Goal: Task Accomplishment & Management: Manage account settings

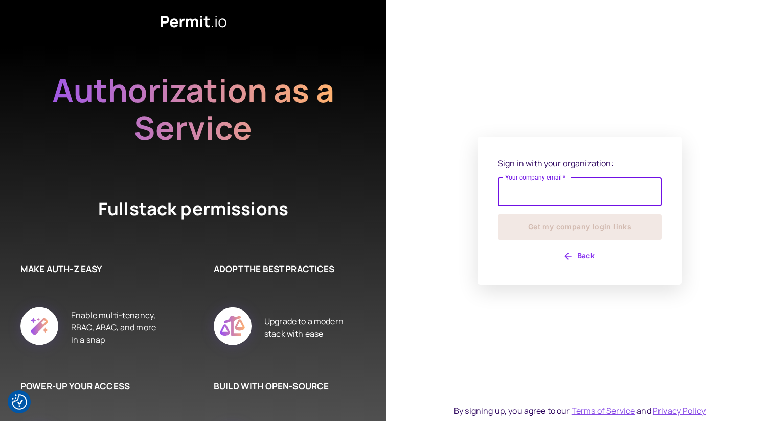
click at [579, 193] on input "Your company email   *" at bounding box center [580, 191] width 164 height 29
click at [590, 189] on input "Your company email   *" at bounding box center [580, 191] width 164 height 29
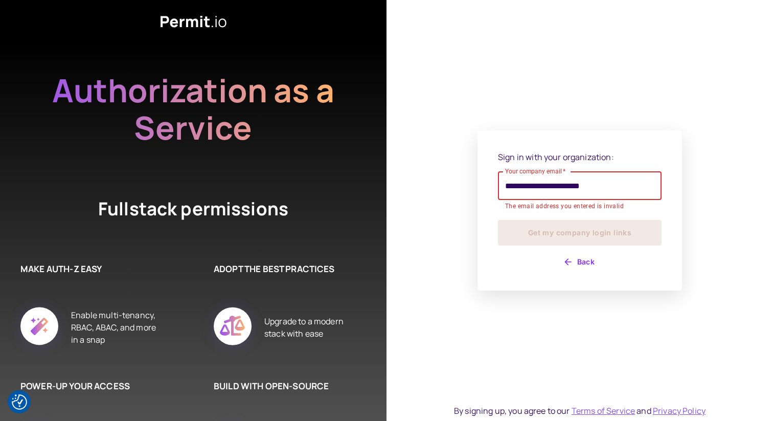
type input "**********"
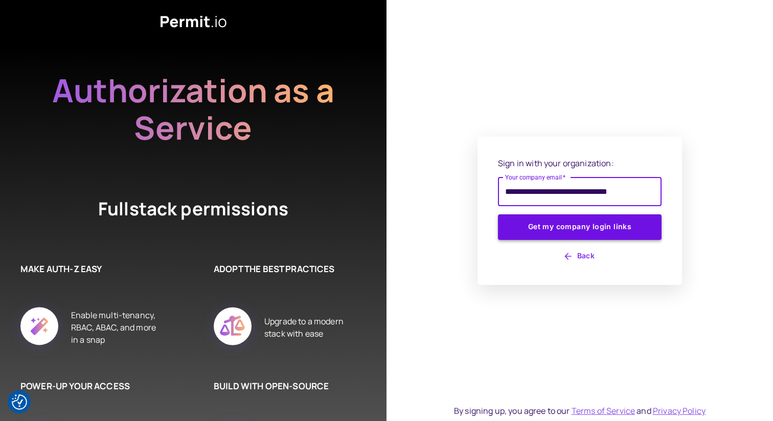
click at [590, 223] on button "Get my company login links" at bounding box center [580, 227] width 164 height 26
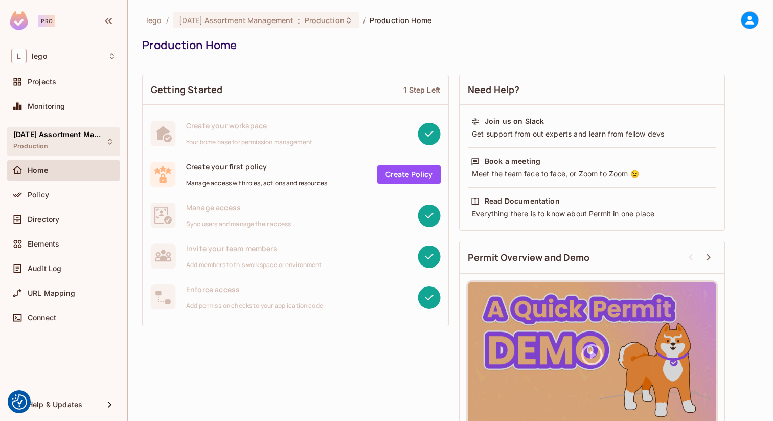
click at [61, 143] on div "[DATE] Assortment Management Production" at bounding box center [57, 141] width 88 height 22
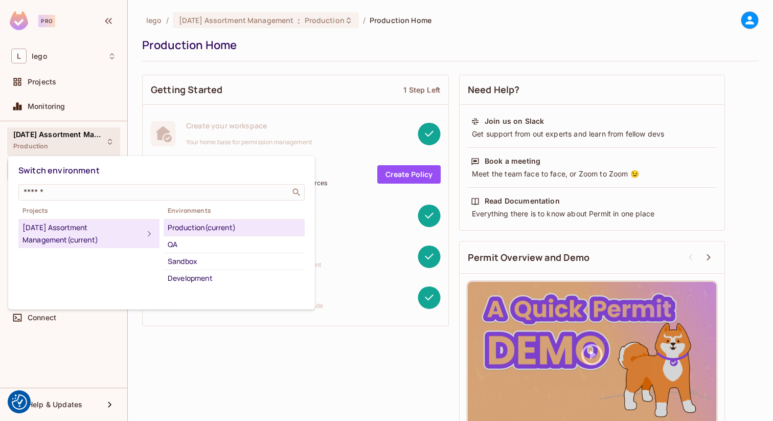
click at [61, 143] on div at bounding box center [386, 210] width 773 height 421
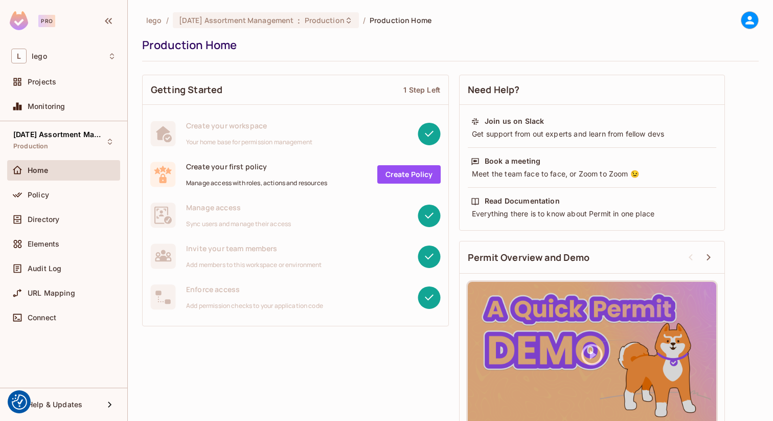
click at [57, 163] on div "Home" at bounding box center [63, 170] width 113 height 20
click at [51, 212] on div "Directory" at bounding box center [63, 219] width 113 height 20
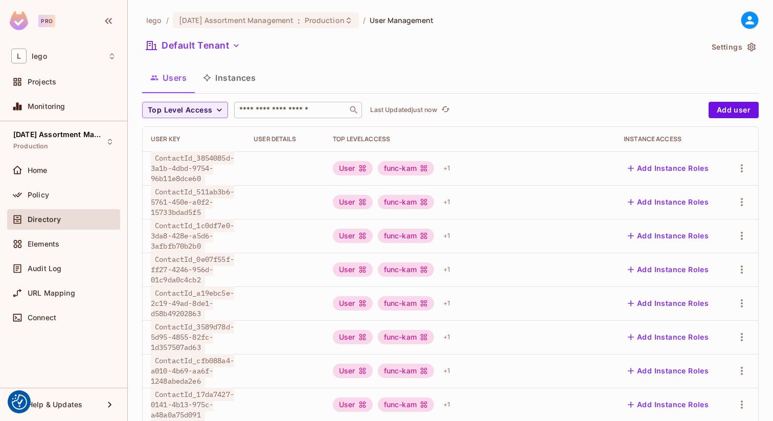
click at [287, 109] on input "text" at bounding box center [290, 110] width 107 height 10
paste input "**********"
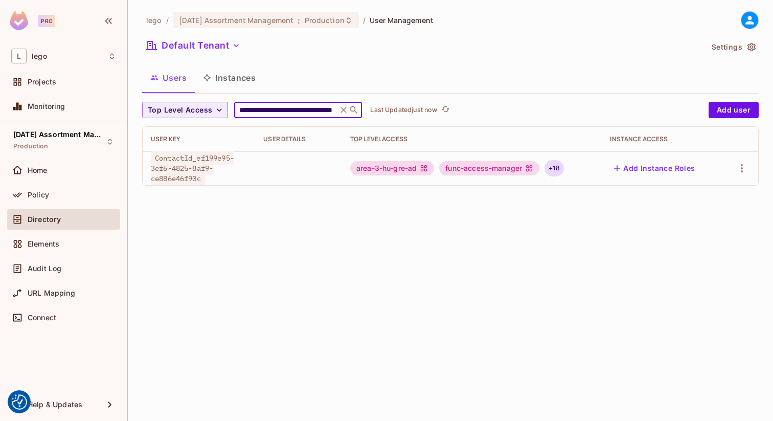
type input "**********"
click at [562, 167] on div "+ 18" at bounding box center [553, 168] width 19 height 16
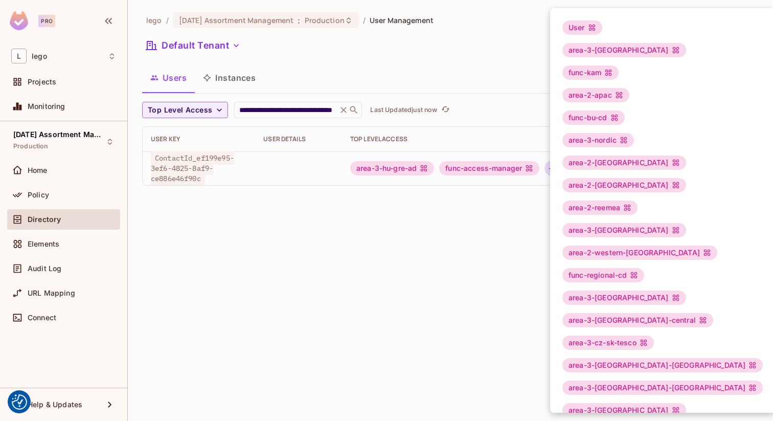
scroll to position [17, 0]
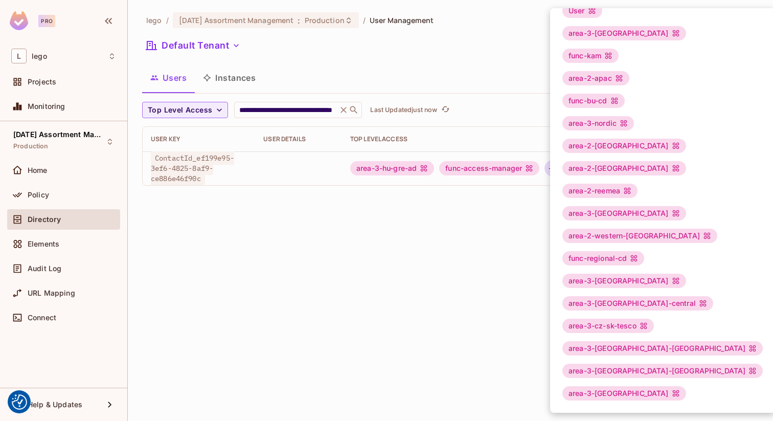
click at [498, 283] on div at bounding box center [386, 210] width 773 height 421
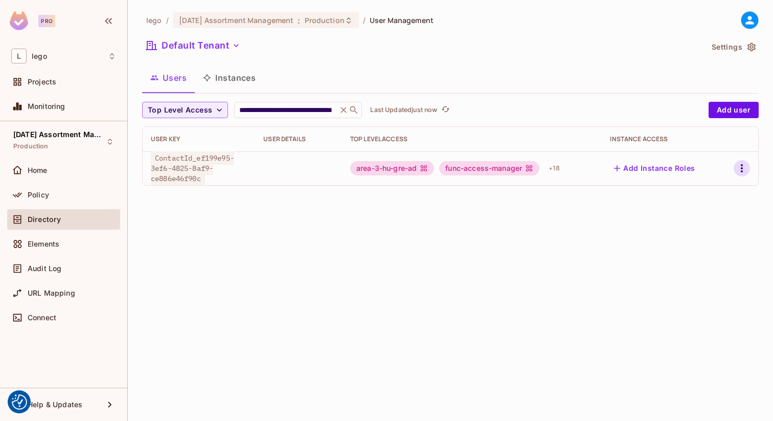
click at [736, 165] on icon "button" at bounding box center [742, 168] width 12 height 12
click at [585, 192] on div at bounding box center [386, 210] width 773 height 421
click at [741, 167] on icon "button" at bounding box center [742, 168] width 12 height 12
click at [723, 190] on li "Edit" at bounding box center [697, 191] width 90 height 22
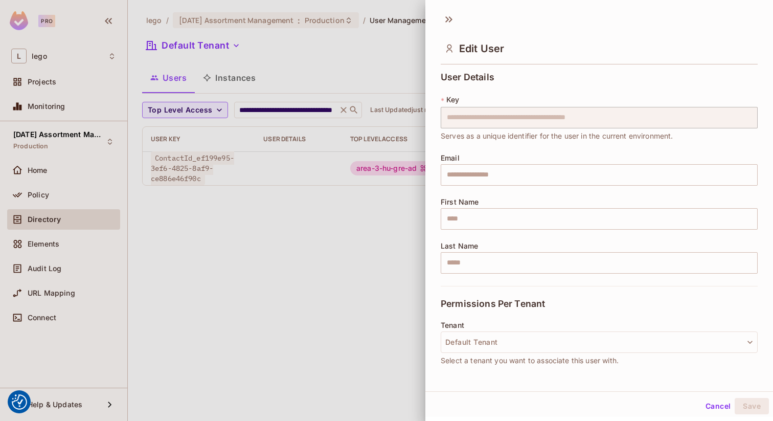
scroll to position [193, 0]
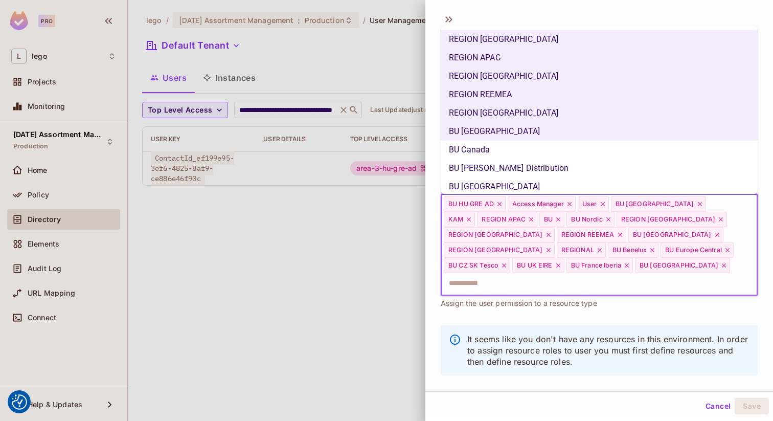
click at [648, 274] on input "text" at bounding box center [590, 283] width 295 height 20
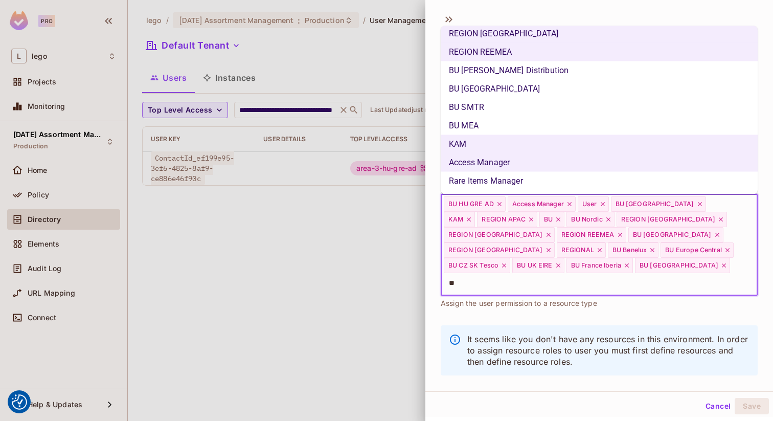
scroll to position [0, 0]
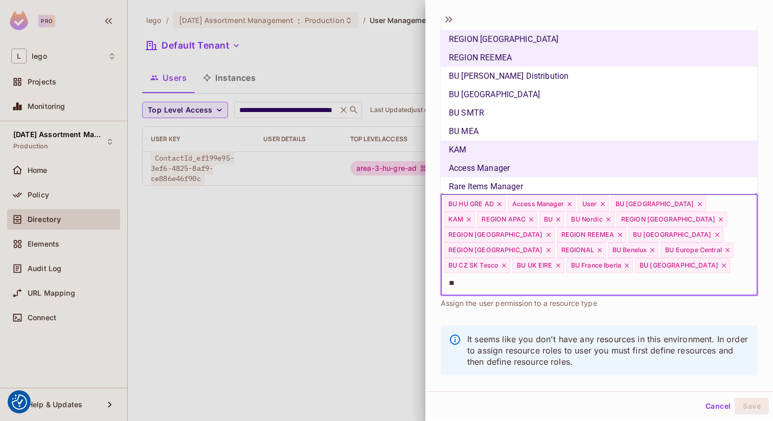
type input "***"
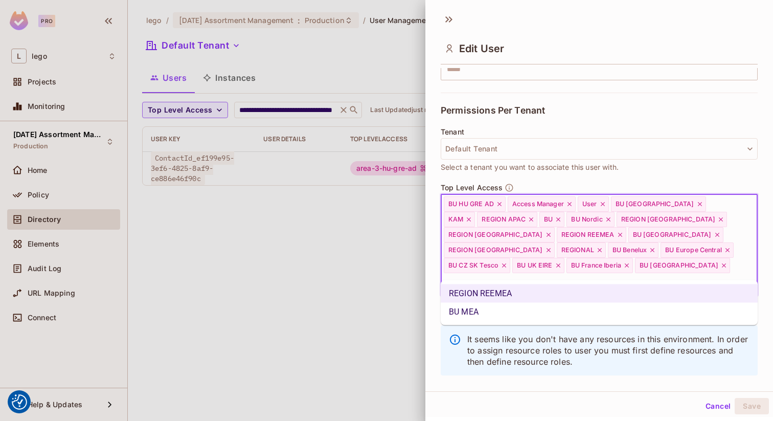
click at [613, 309] on li "BU MEA" at bounding box center [599, 312] width 317 height 18
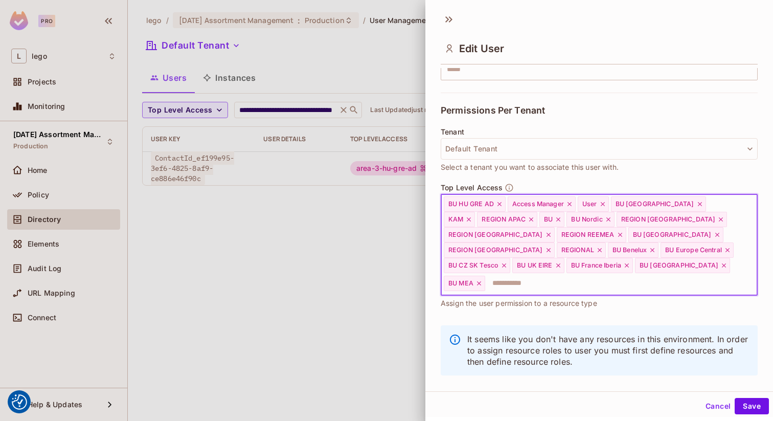
click at [628, 273] on input "text" at bounding box center [612, 283] width 252 height 20
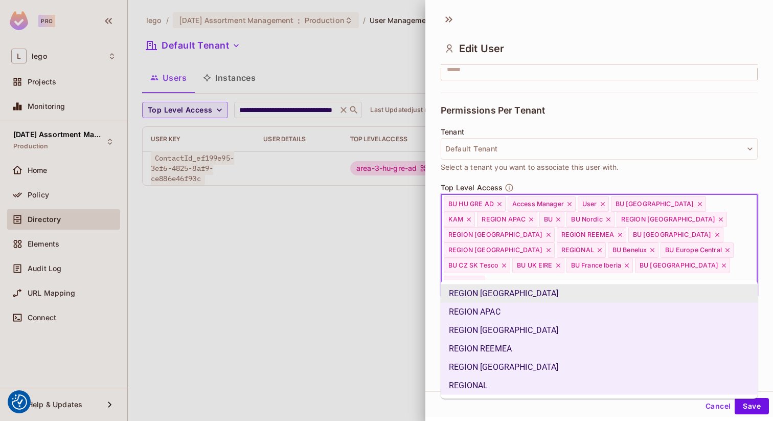
type input "***"
click at [610, 120] on div "Permissions Per Tenant" at bounding box center [599, 110] width 317 height 35
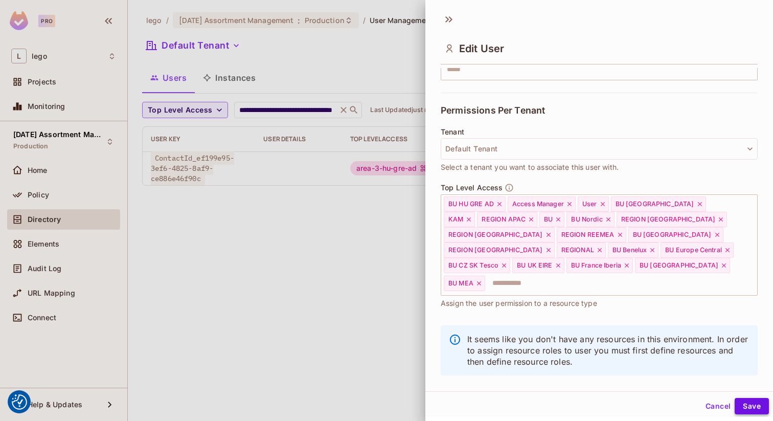
click at [747, 403] on button "Save" at bounding box center [752, 406] width 34 height 16
